Goal: Information Seeking & Learning: Learn about a topic

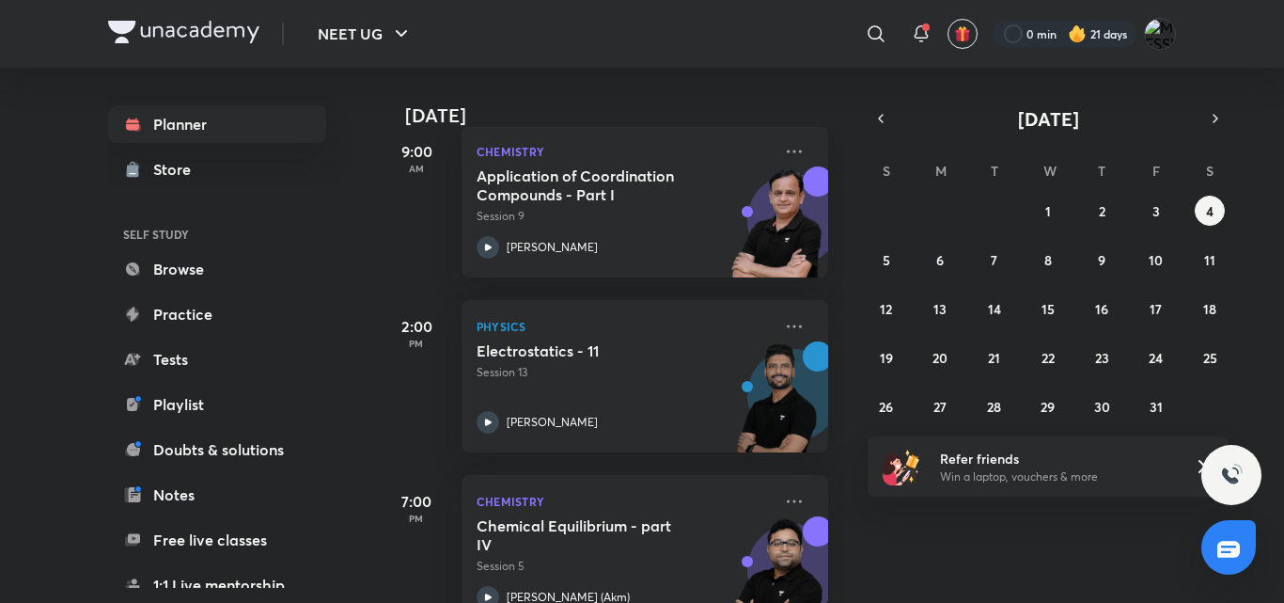
scroll to position [287, 0]
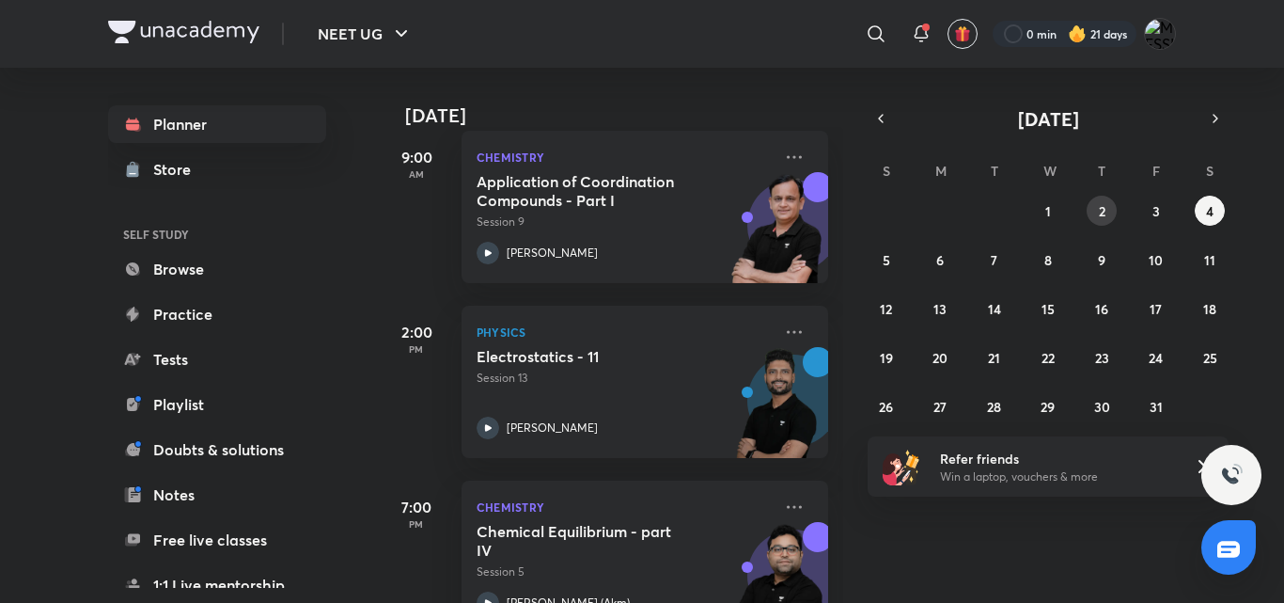
click at [1108, 211] on button "2" at bounding box center [1102, 211] width 30 height 30
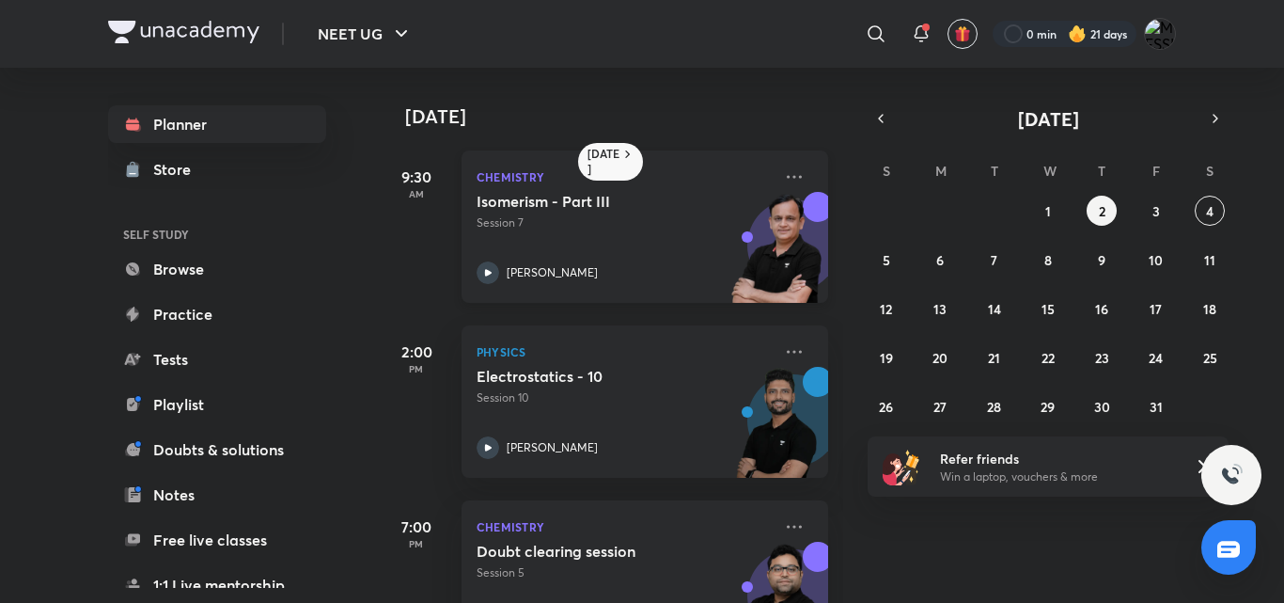
click at [541, 250] on div "Isomerism - Part III Session 7 Ramesh Sharda" at bounding box center [624, 238] width 295 height 92
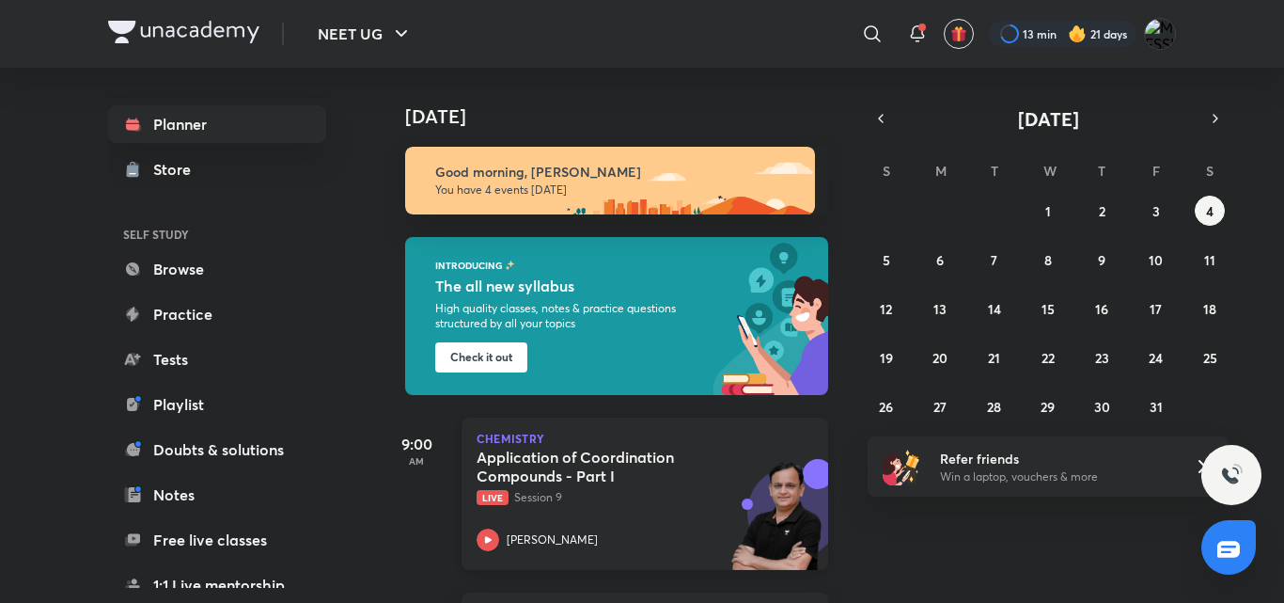
click at [707, 481] on h5 "Application of Coordination Compounds - Part I" at bounding box center [594, 467] width 234 height 38
